Goal: Transaction & Acquisition: Book appointment/travel/reservation

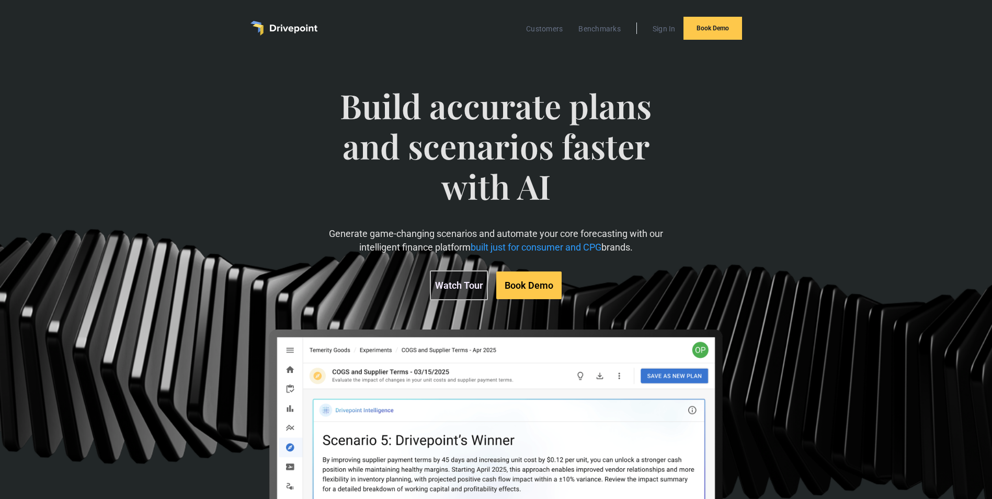
click at [432, 283] on link "Watch Tour" at bounding box center [459, 285] width 58 height 30
